Goal: Task Accomplishment & Management: Use online tool/utility

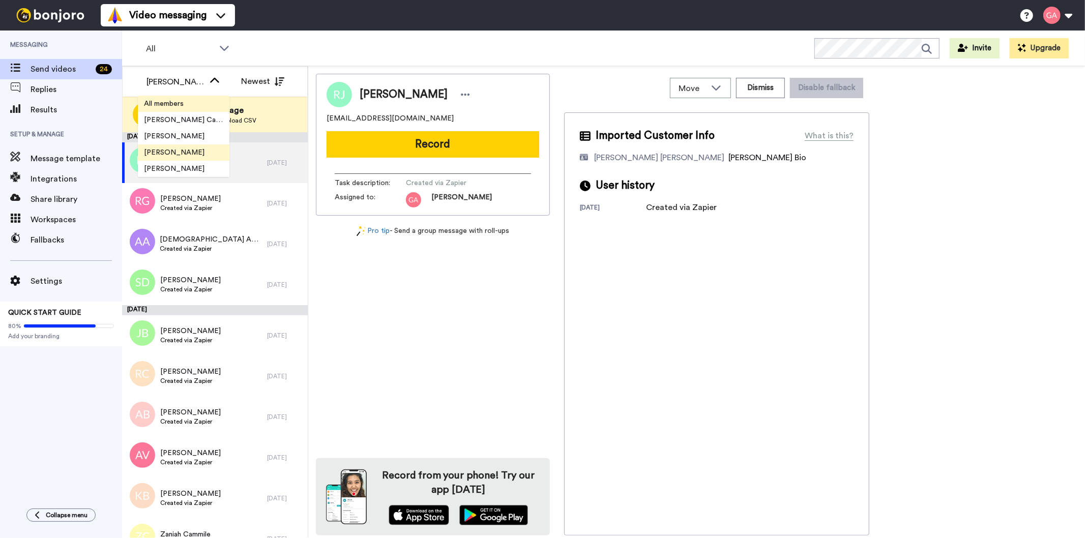
click at [178, 101] on span "All members" at bounding box center [164, 104] width 52 height 10
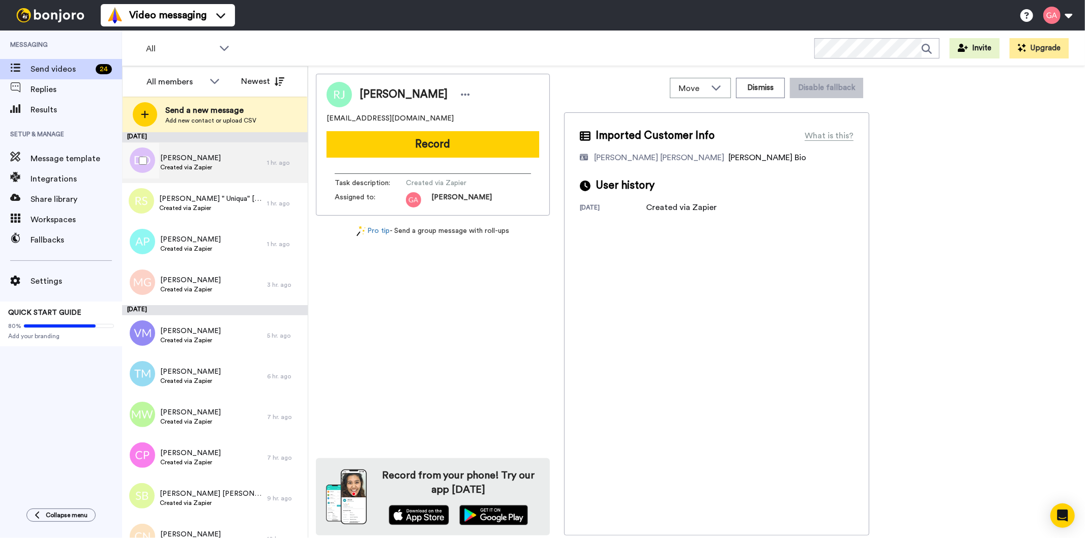
click at [196, 164] on span "Created via Zapier" at bounding box center [190, 167] width 61 height 8
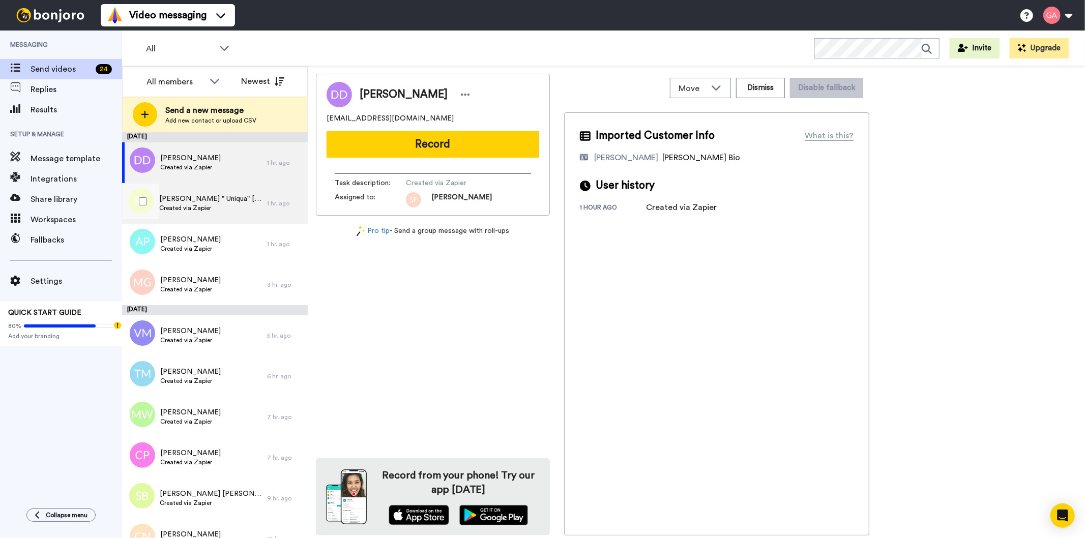
click at [206, 216] on div "[PERSON_NAME] " Uniqua" [PERSON_NAME] Created via Zapier" at bounding box center [194, 203] width 145 height 41
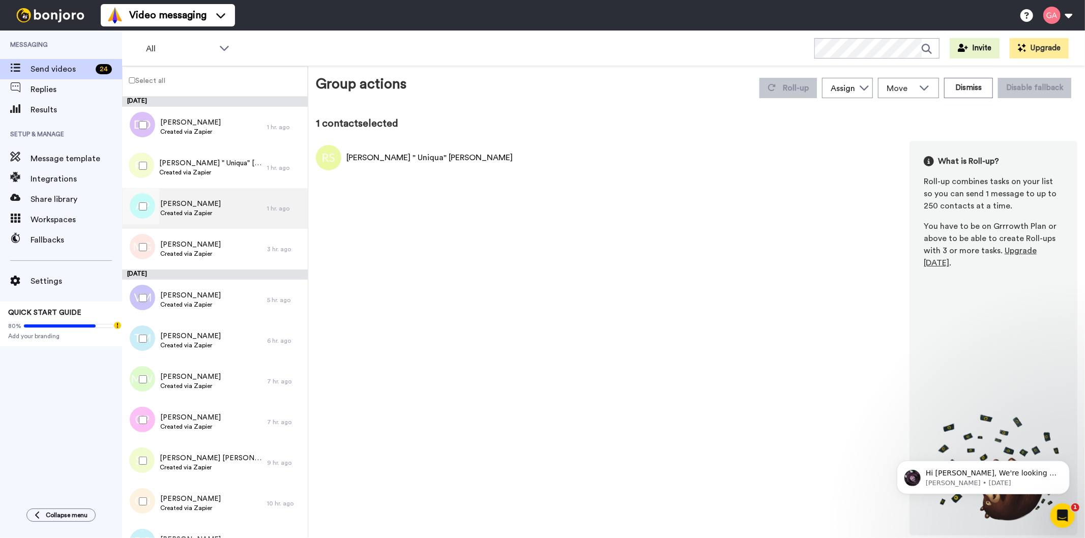
click at [200, 210] on span "Created via Zapier" at bounding box center [190, 213] width 61 height 8
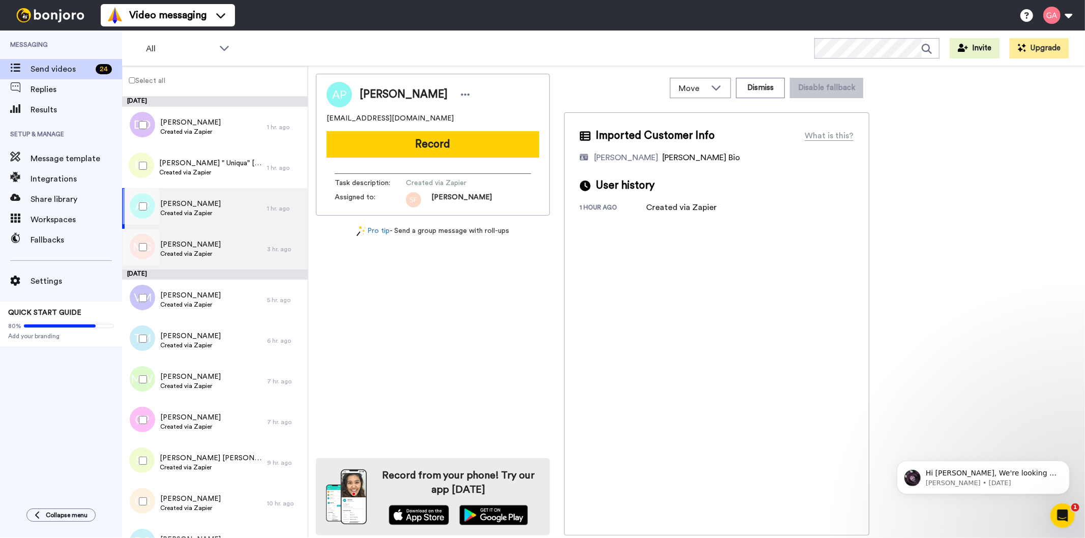
click at [199, 248] on span "[PERSON_NAME]" at bounding box center [190, 245] width 61 height 10
